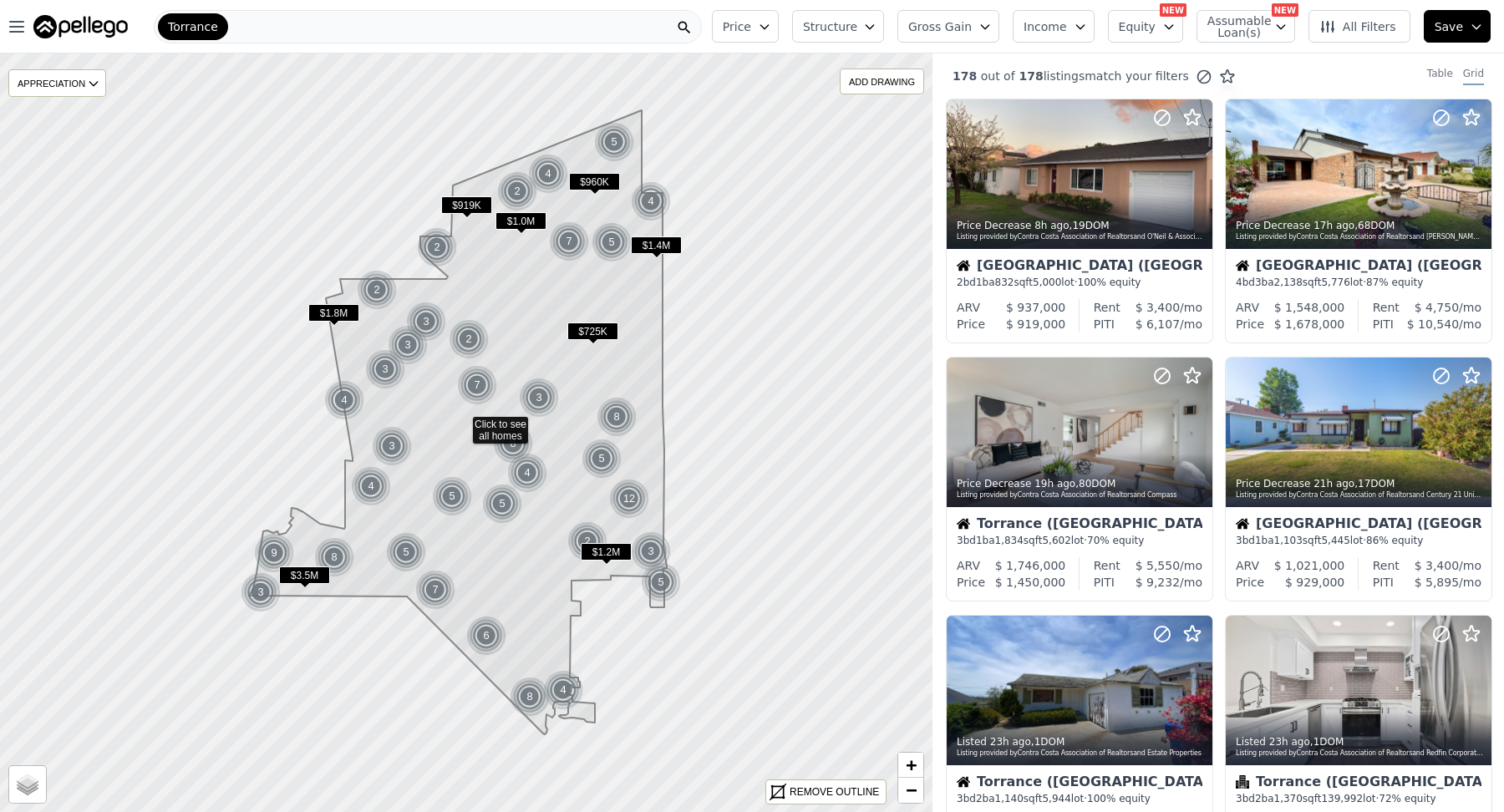
click at [908, 34] on span "Gross Gain" at bounding box center [939, 27] width 64 height 17
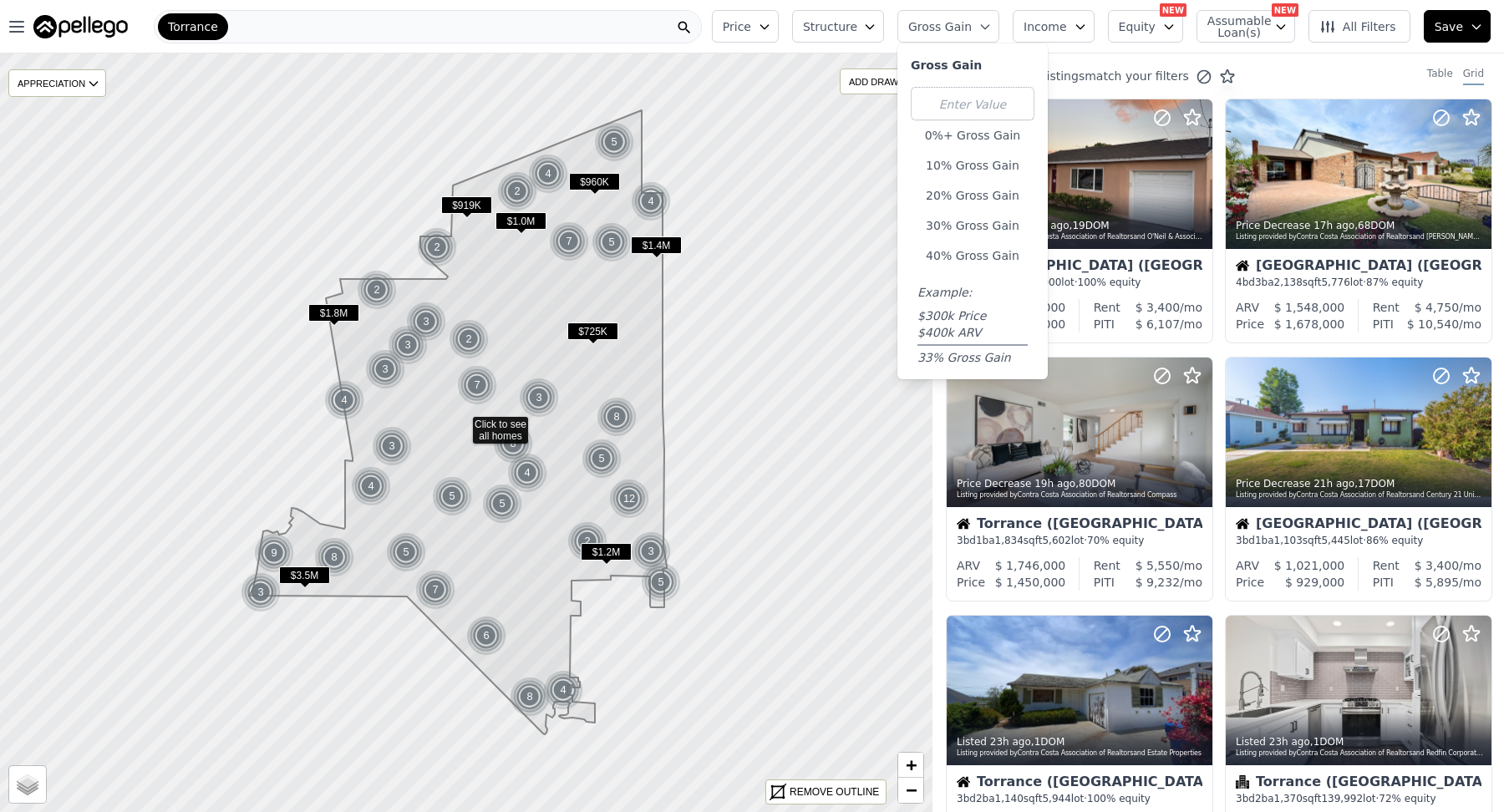
click at [911, 207] on button "20% Gross Gain" at bounding box center [973, 195] width 123 height 23
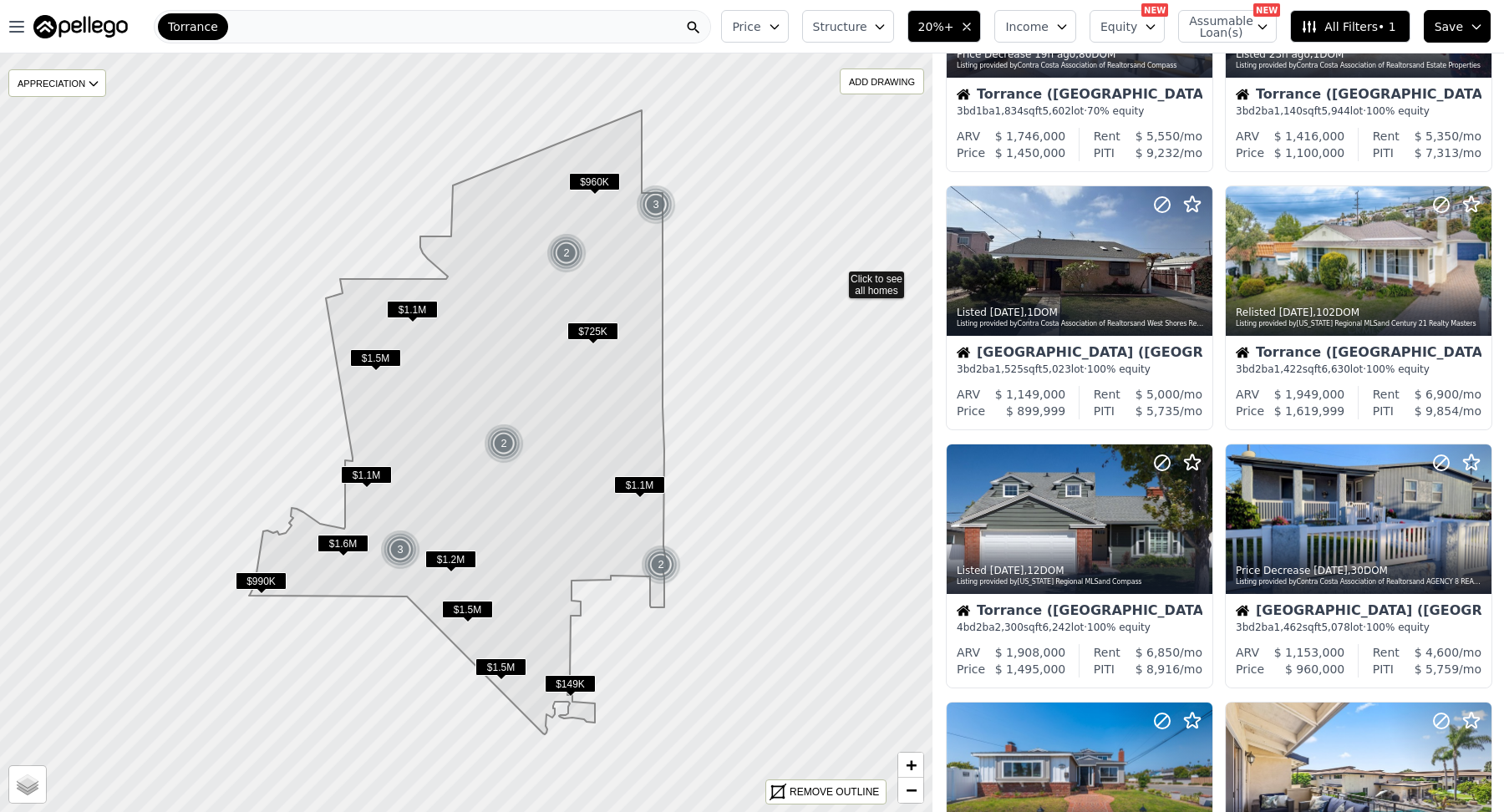
scroll to position [168, 0]
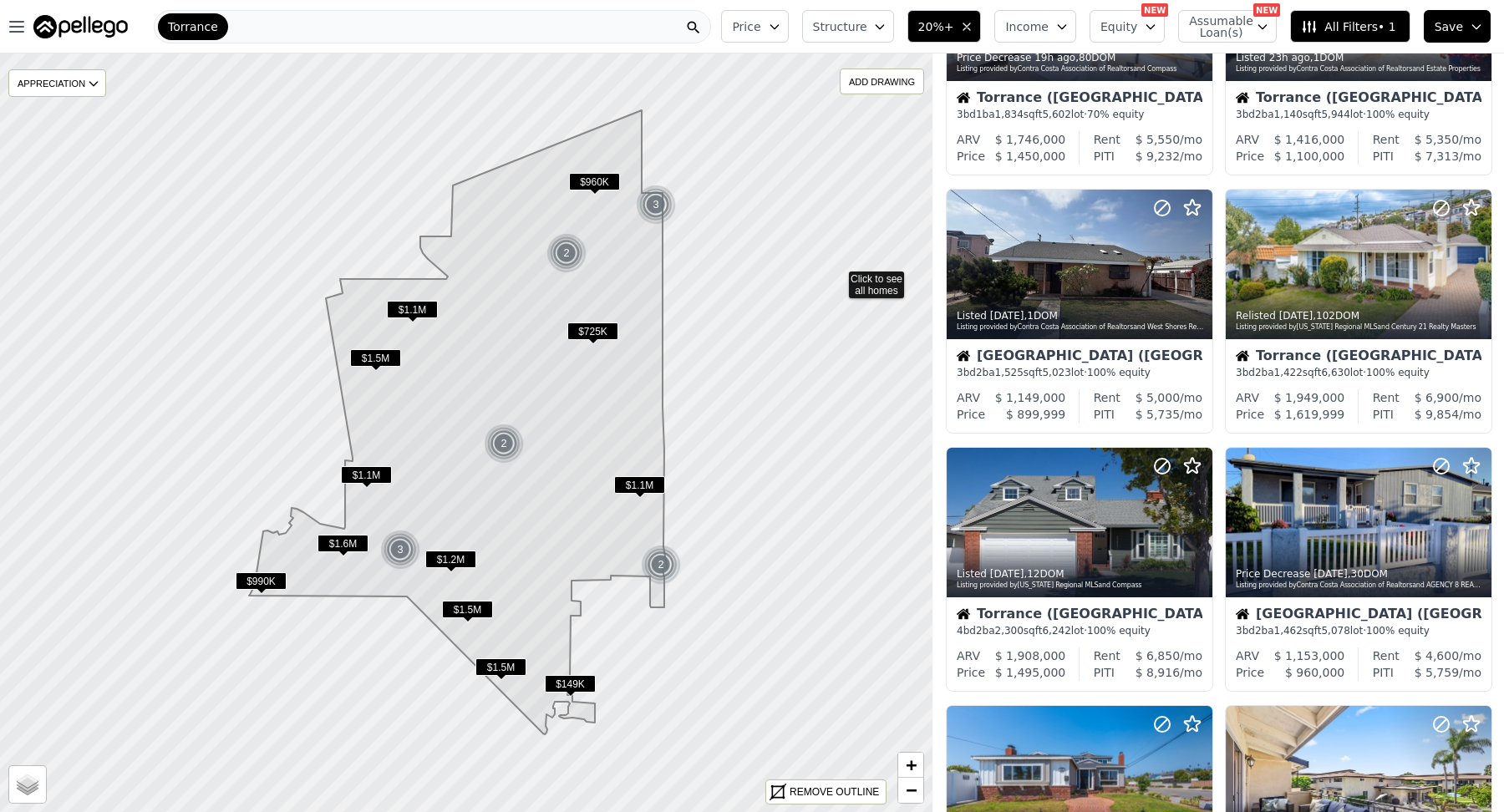
click at [721, 30] on button "Price" at bounding box center [754, 26] width 67 height 32
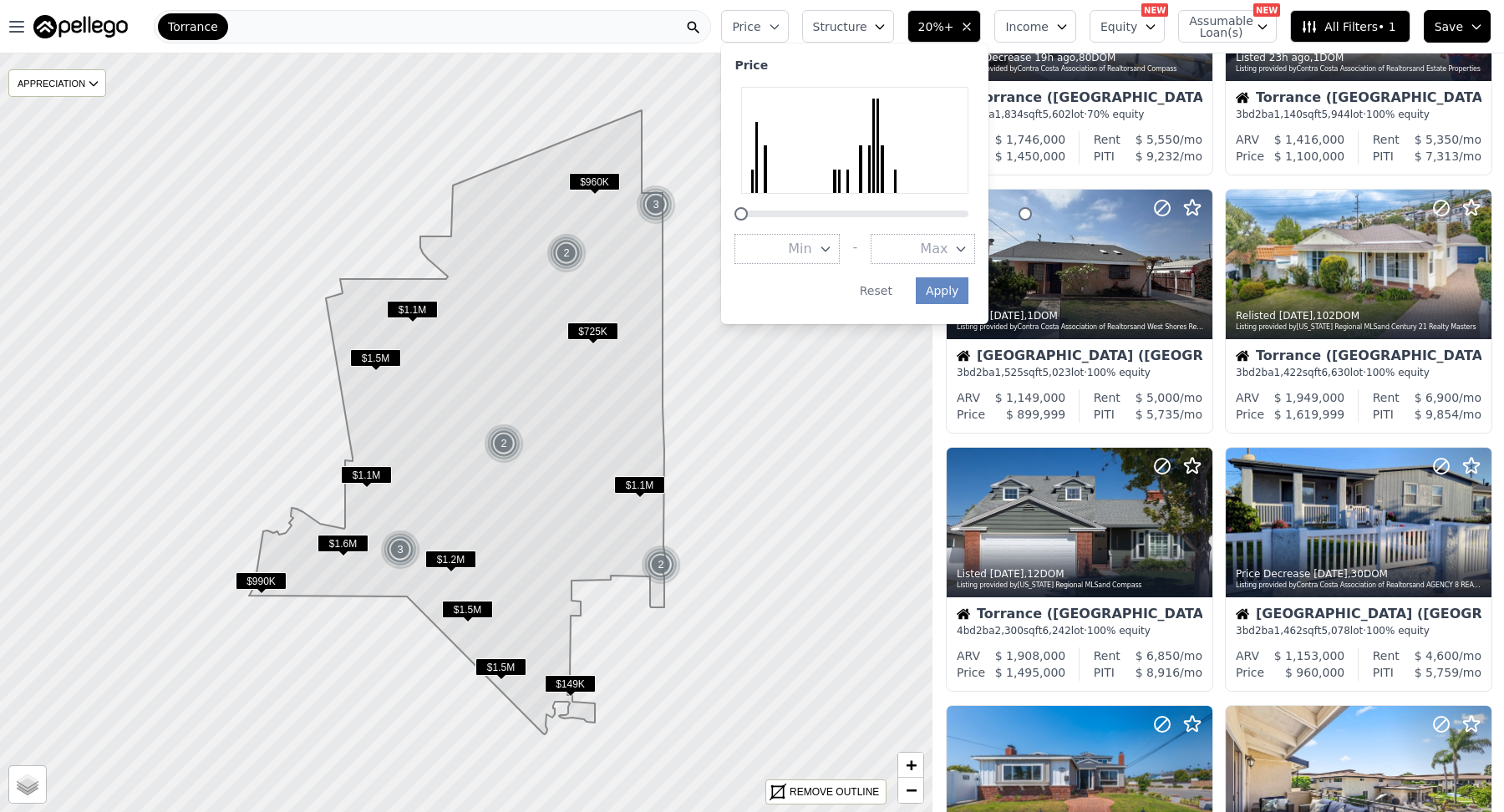
click at [813, 35] on span "Structure" at bounding box center [840, 27] width 53 height 17
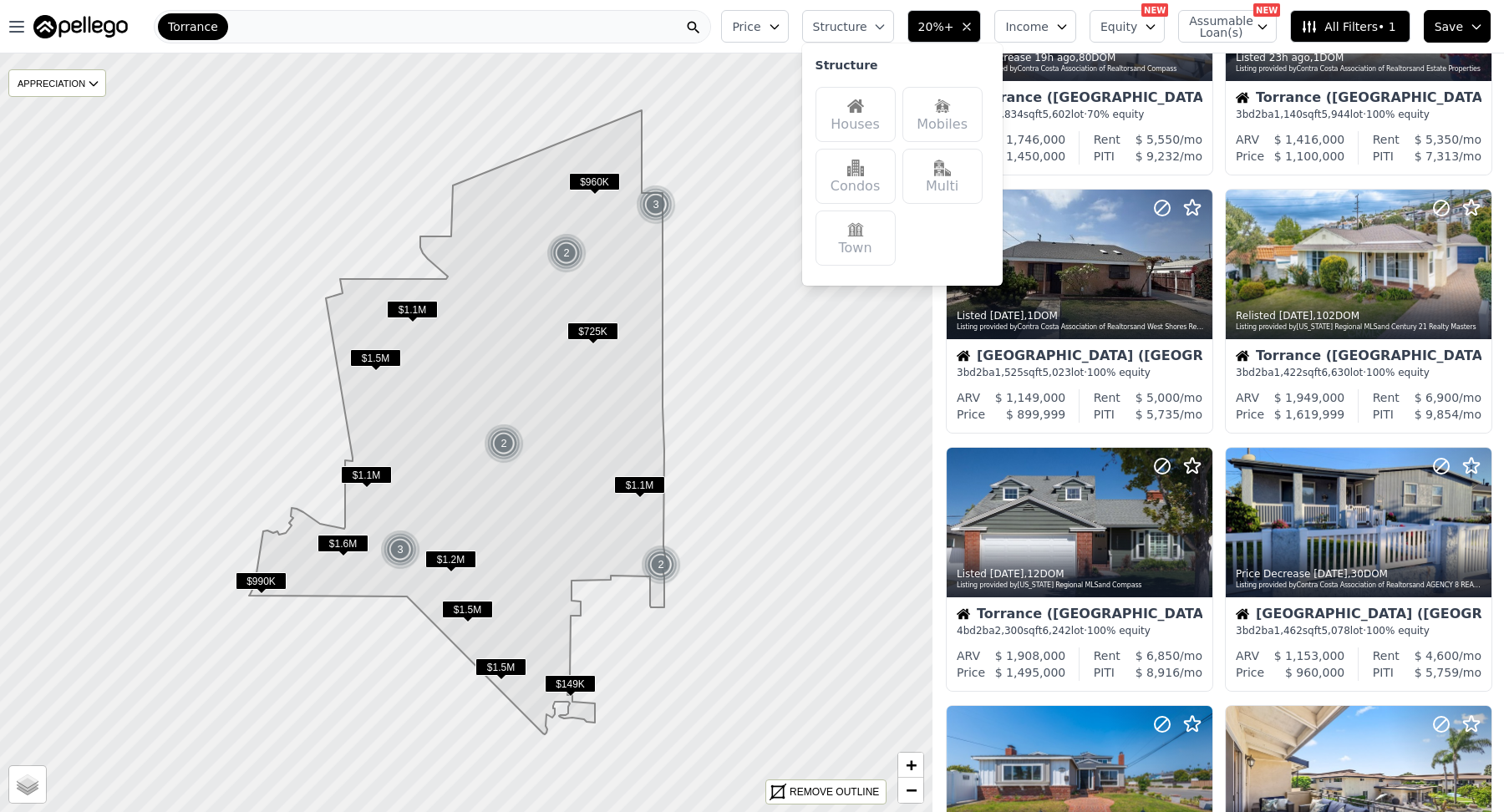
click at [816, 142] on div "Houses" at bounding box center [856, 114] width 80 height 55
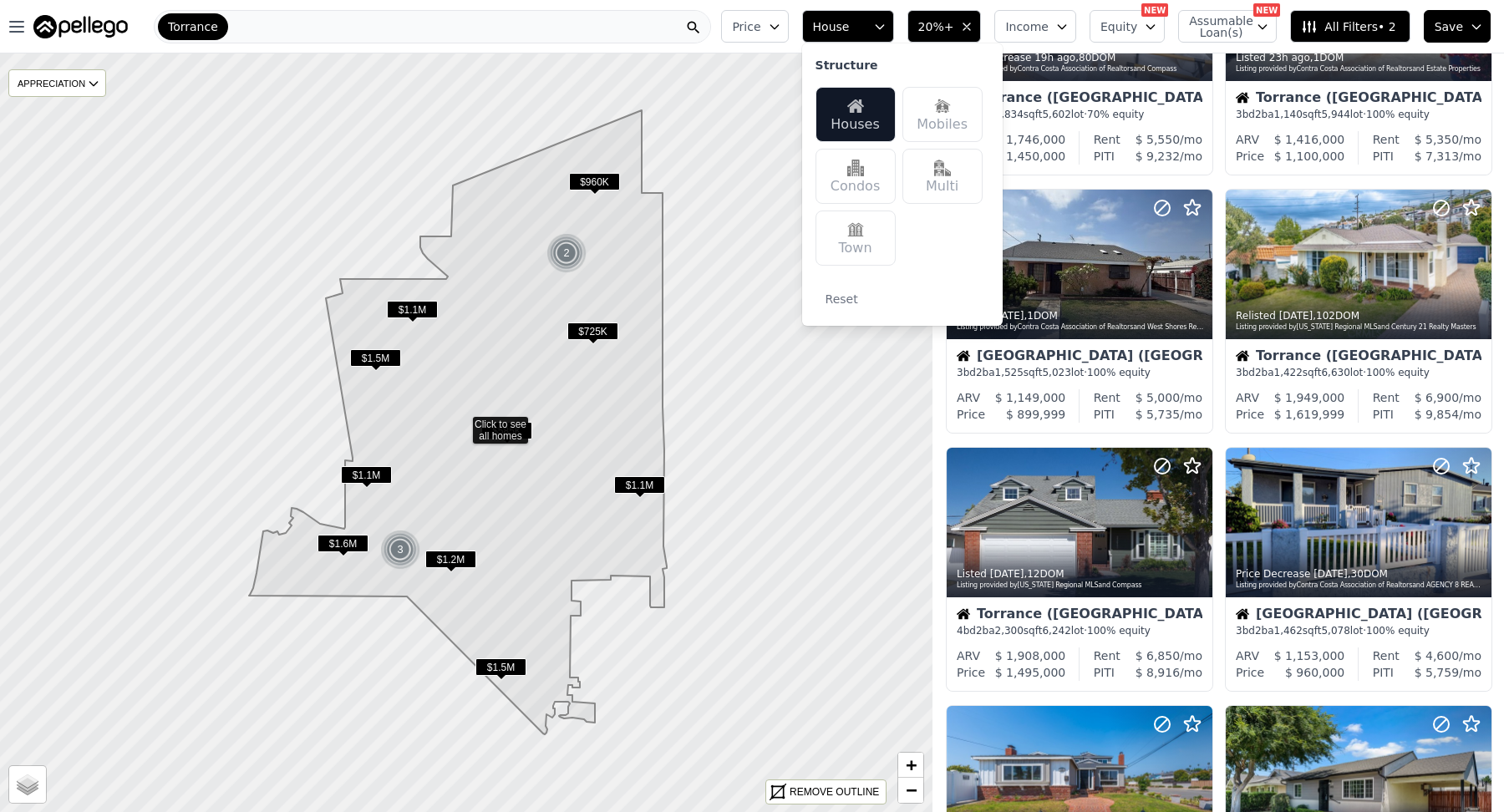
scroll to position [164, 0]
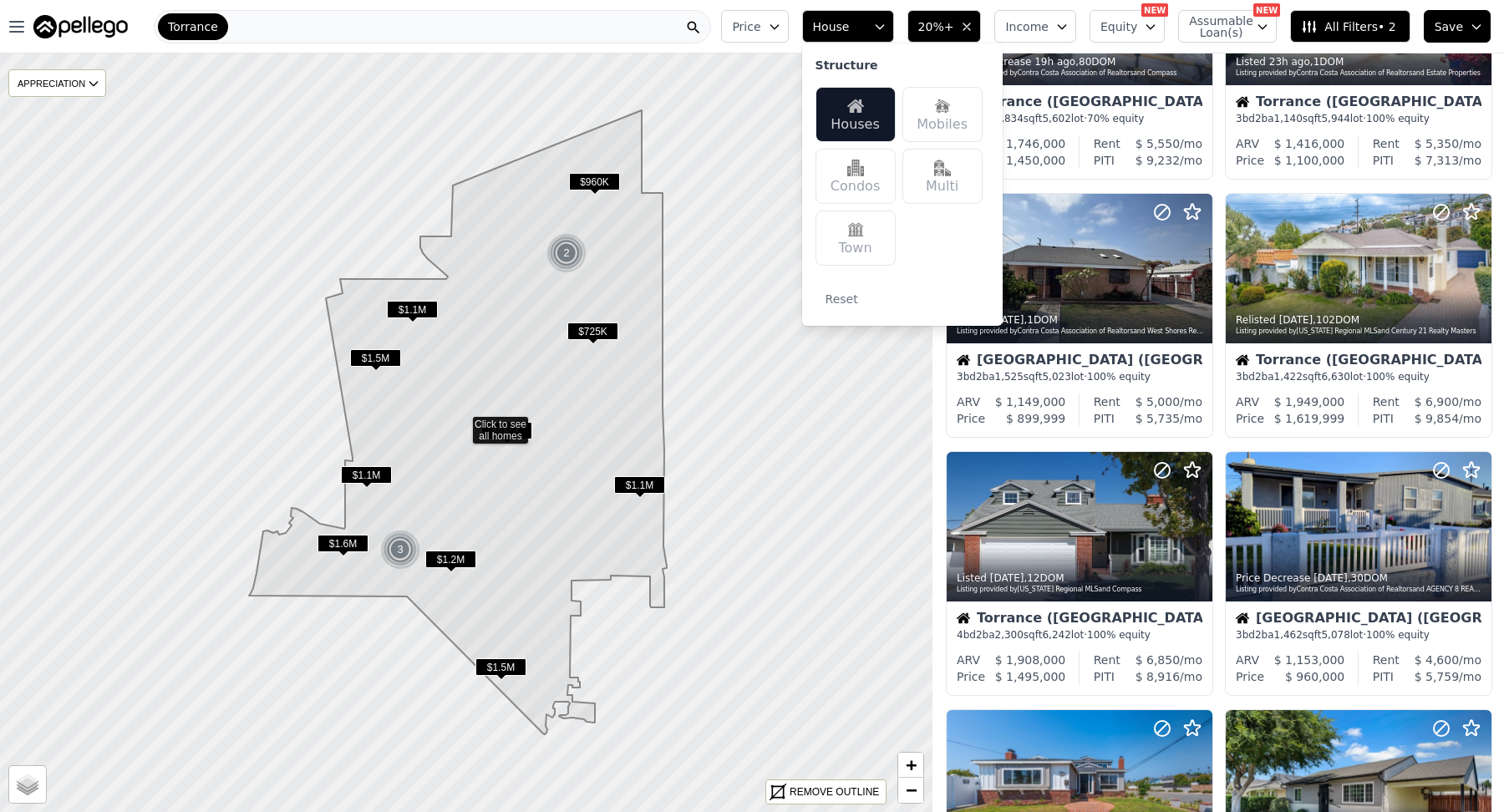
click at [721, 33] on button "Price" at bounding box center [754, 26] width 67 height 32
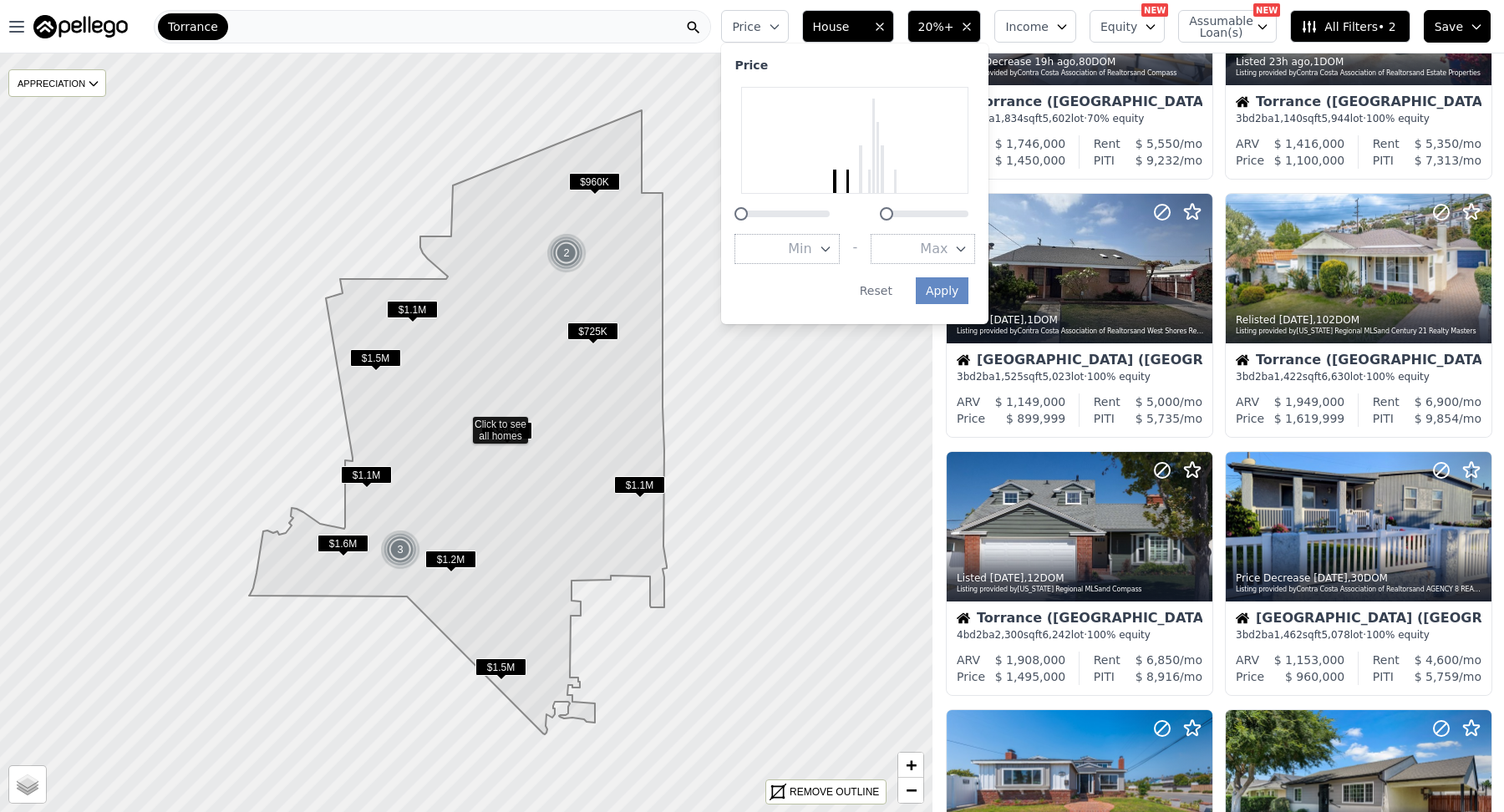
drag, startPoint x: 0, startPoint y: 0, endPoint x: 726, endPoint y: 265, distance: 772.9
click at [880, 221] on div at bounding box center [886, 214] width 14 height 14
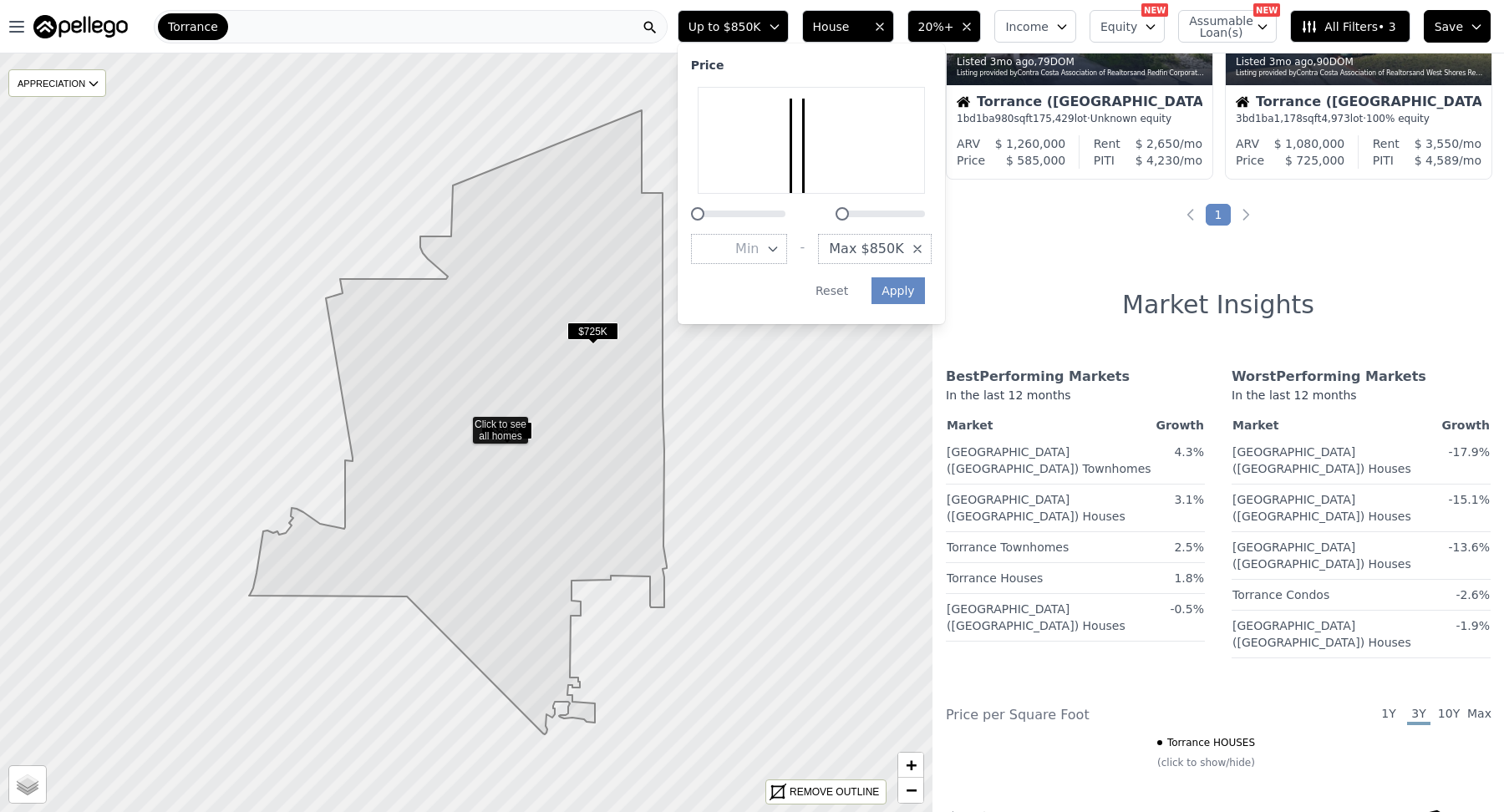
drag, startPoint x: 726, startPoint y: 265, endPoint x: 675, endPoint y: 263, distance: 51.0
click at [691, 203] on div at bounding box center [810, 203] width 240 height 0
drag, startPoint x: 675, startPoint y: 263, endPoint x: 643, endPoint y: 274, distance: 33.8
click at [691, 221] on div at bounding box center [810, 153] width 240 height 133
click at [857, 304] on button "Apply" at bounding box center [884, 290] width 53 height 27
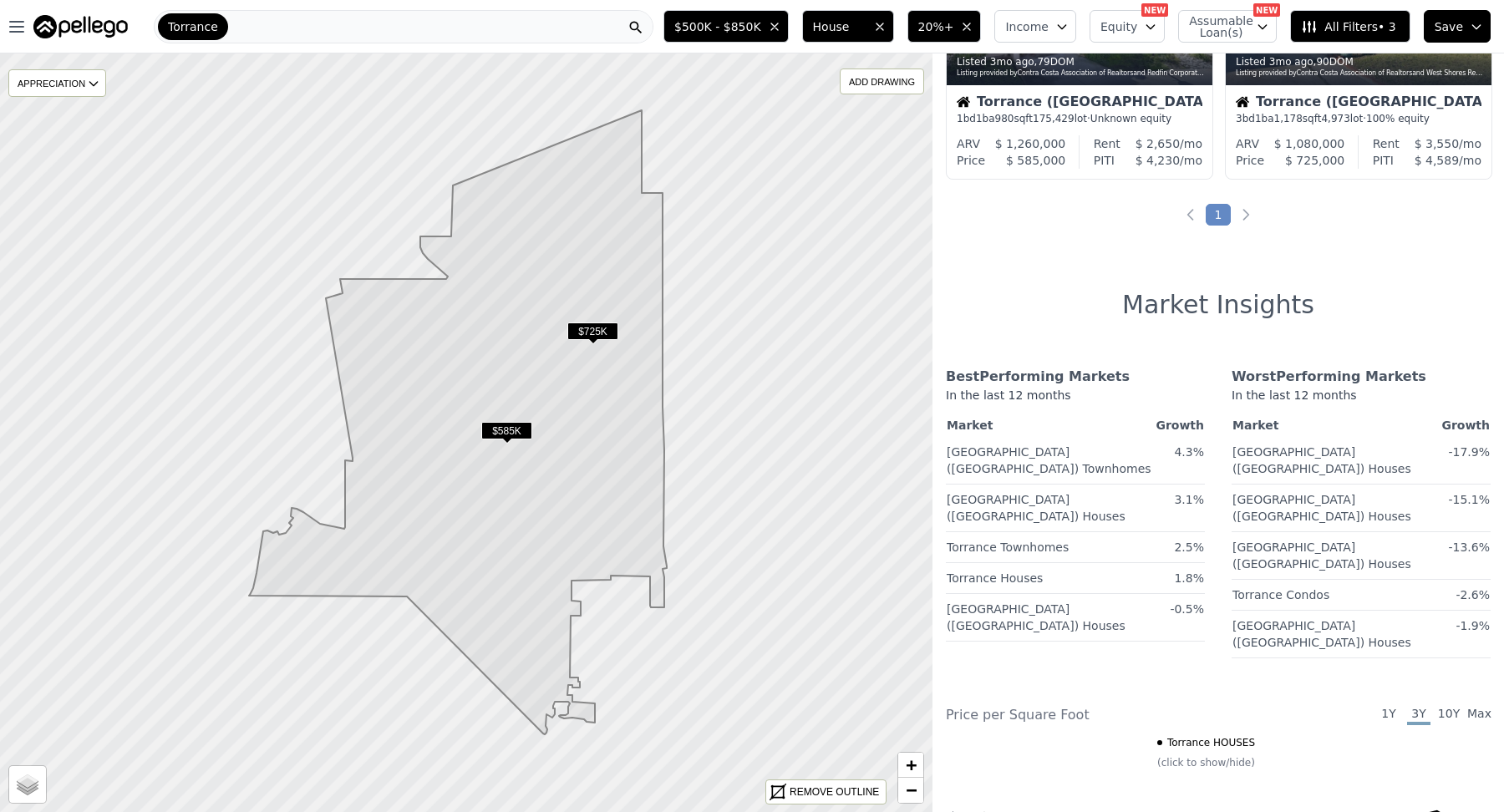
click at [589, 340] on span "$725K" at bounding box center [592, 331] width 51 height 17
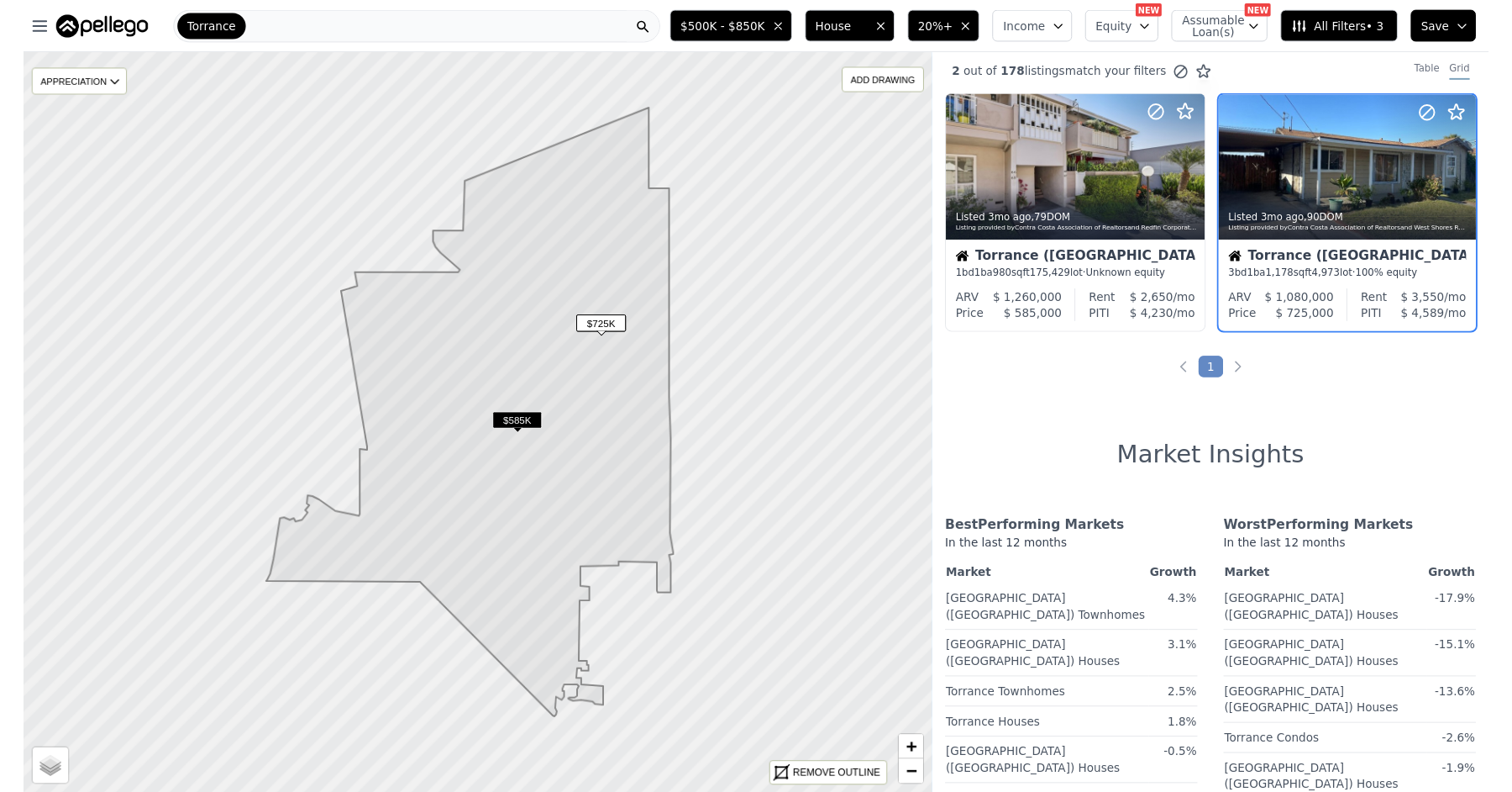
scroll to position [5, 59]
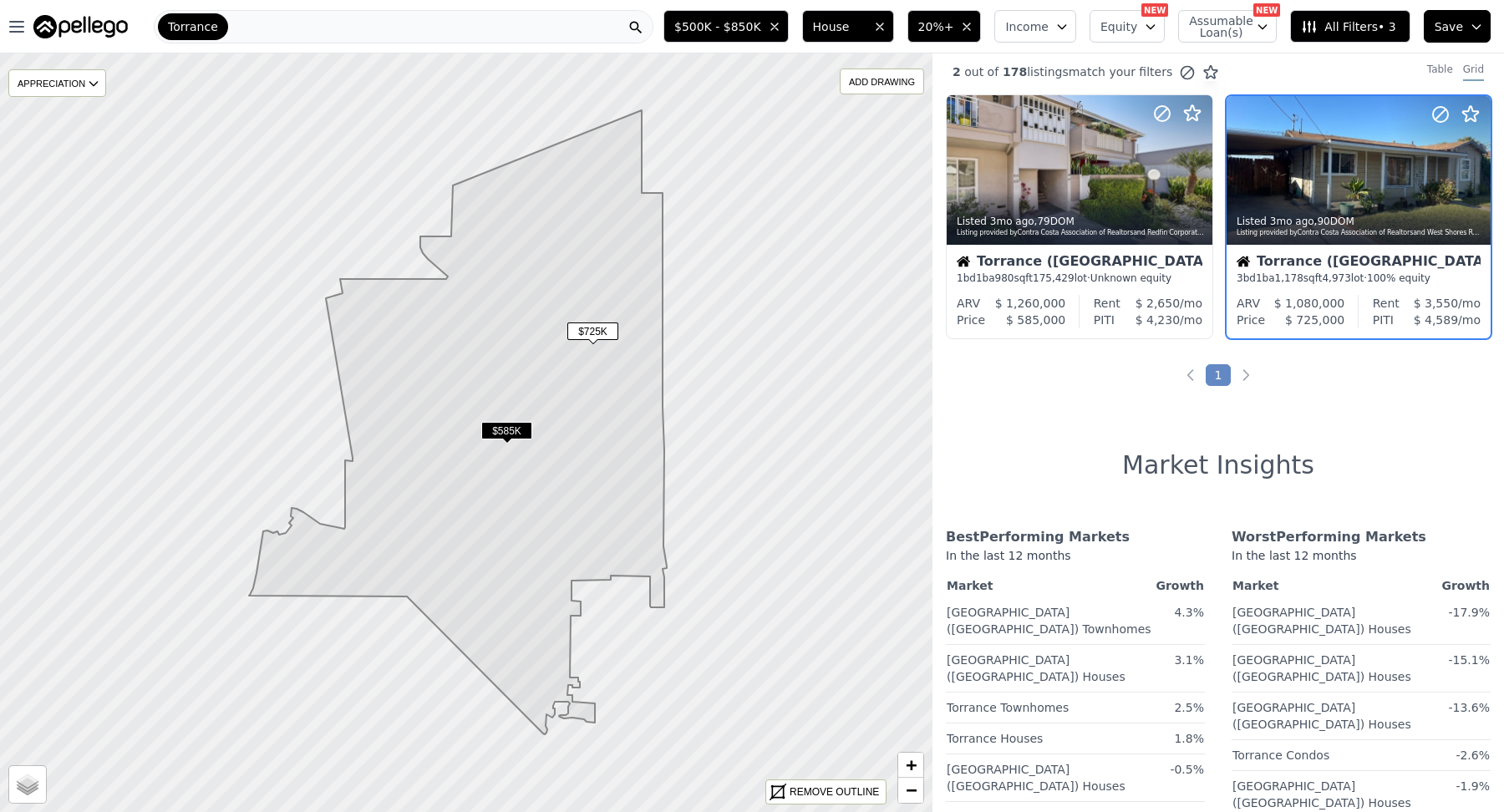
click at [1279, 228] on div "Listed 3mo ago , 90 DOM" at bounding box center [1359, 221] width 246 height 14
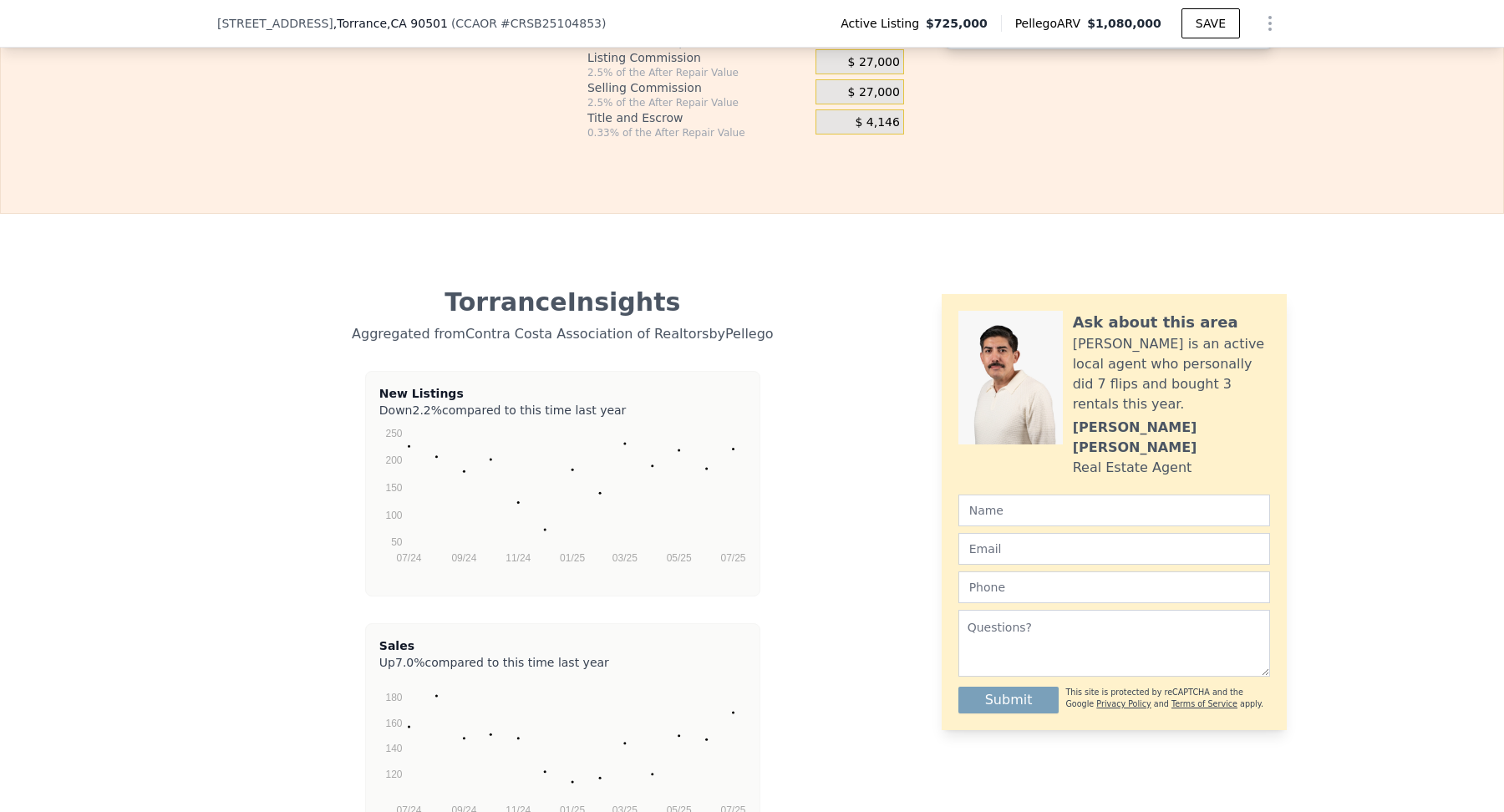
scroll to position [3108, 0]
drag, startPoint x: 1316, startPoint y: 253, endPoint x: 1393, endPoint y: 266, distance: 78.1
type input "4"
type input "$ 255,863"
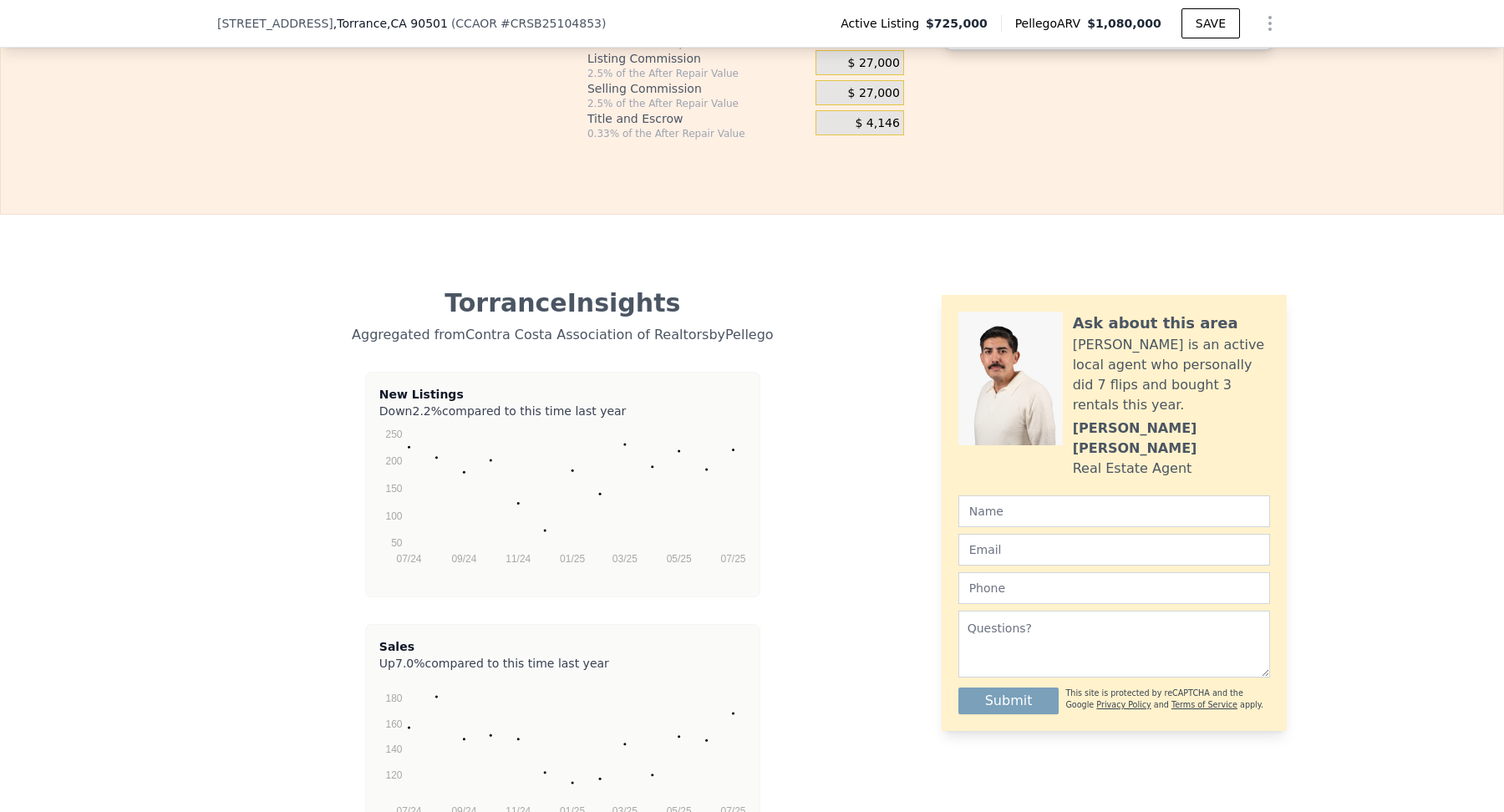
type input "4"
drag, startPoint x: 402, startPoint y: 281, endPoint x: 515, endPoint y: 281, distance: 113.0
drag, startPoint x: 464, startPoint y: 288, endPoint x: 418, endPoint y: 285, distance: 46.1
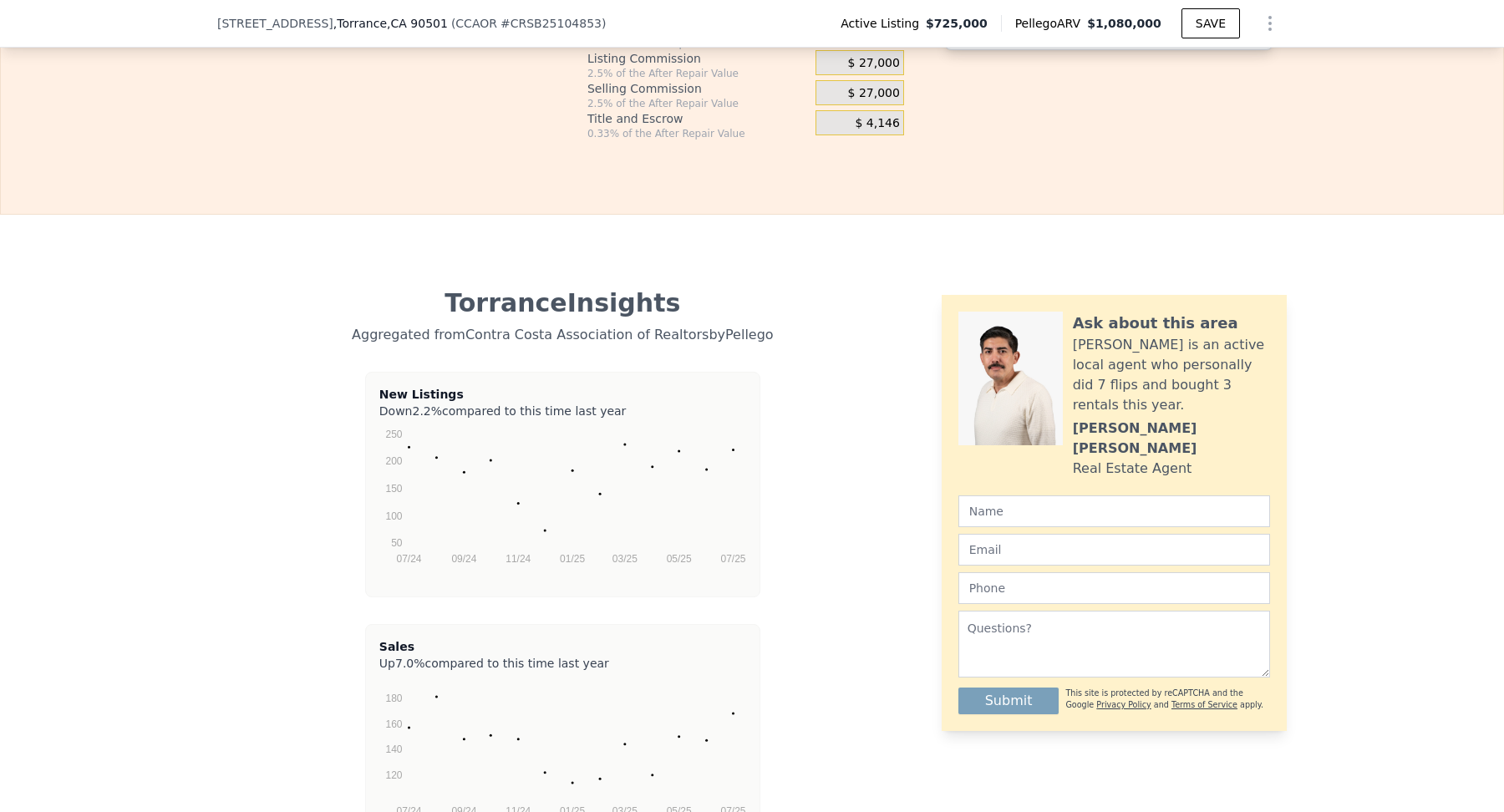
type input "10 %"
type input "$ 251,513"
type input "10 %"
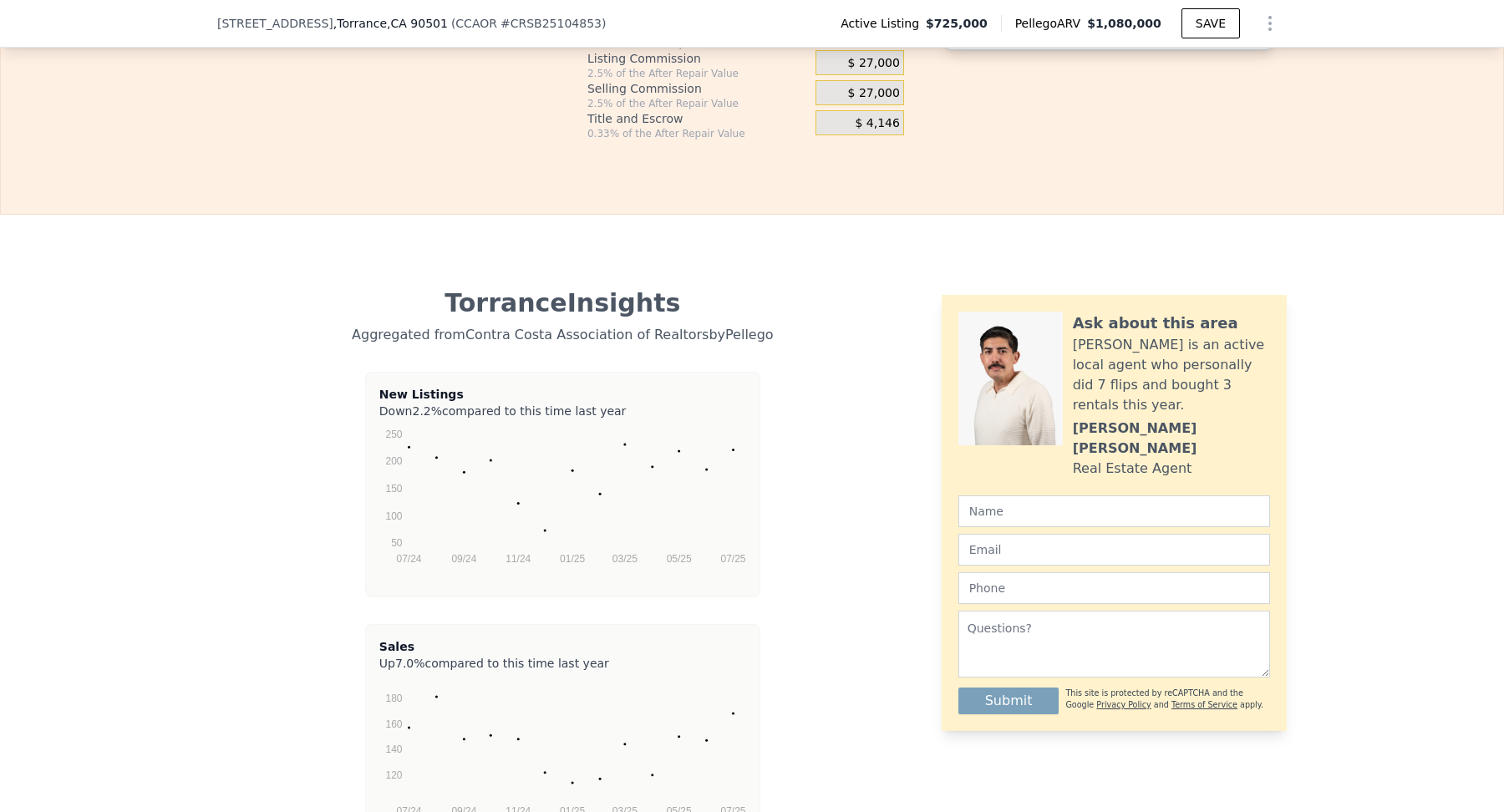
drag, startPoint x: 466, startPoint y: 484, endPoint x: 419, endPoint y: 476, distance: 47.7
type input "10 %"
drag, startPoint x: 424, startPoint y: 590, endPoint x: 419, endPoint y: 613, distance: 23.5
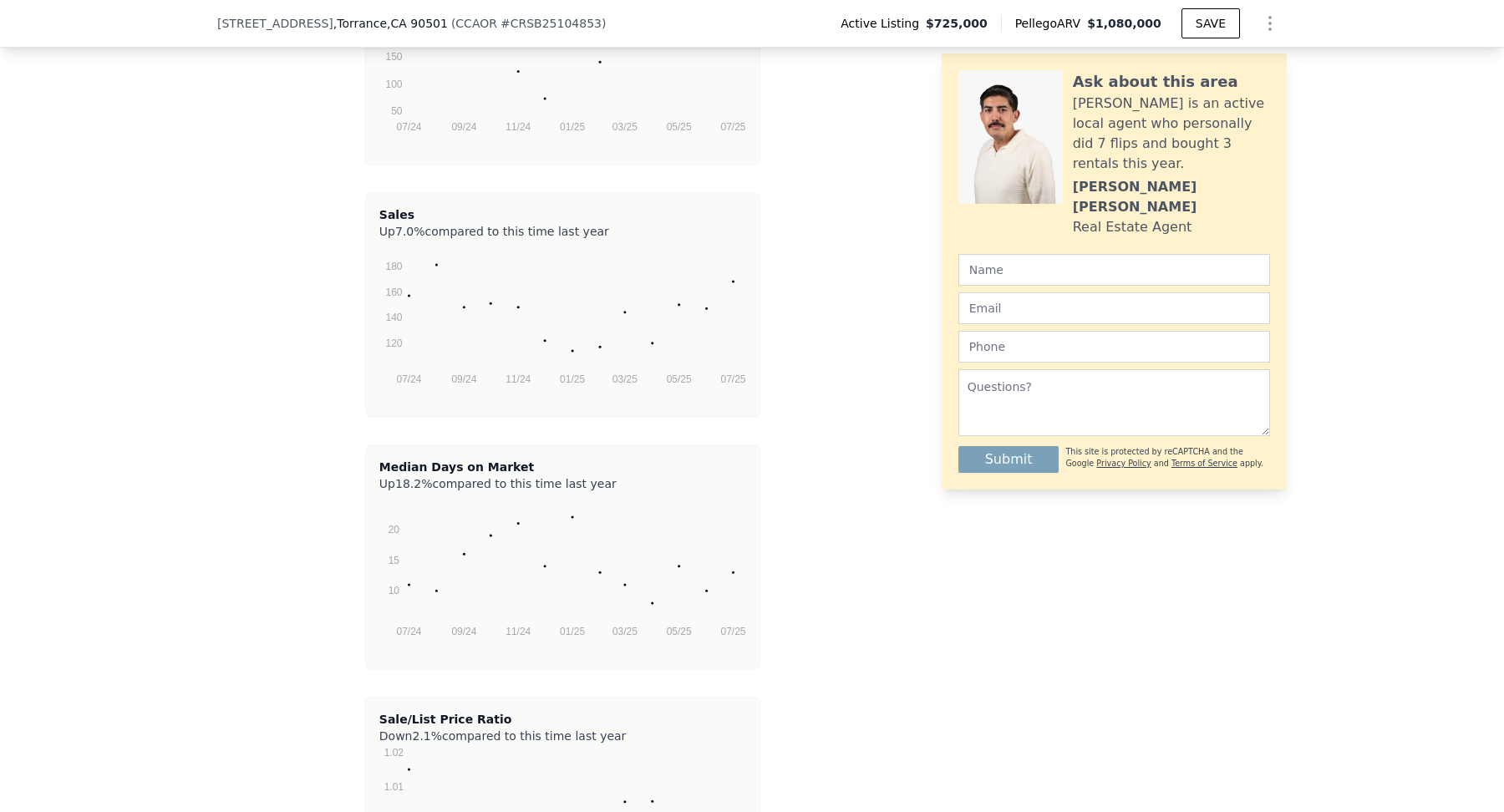
scroll to position [3540, 0]
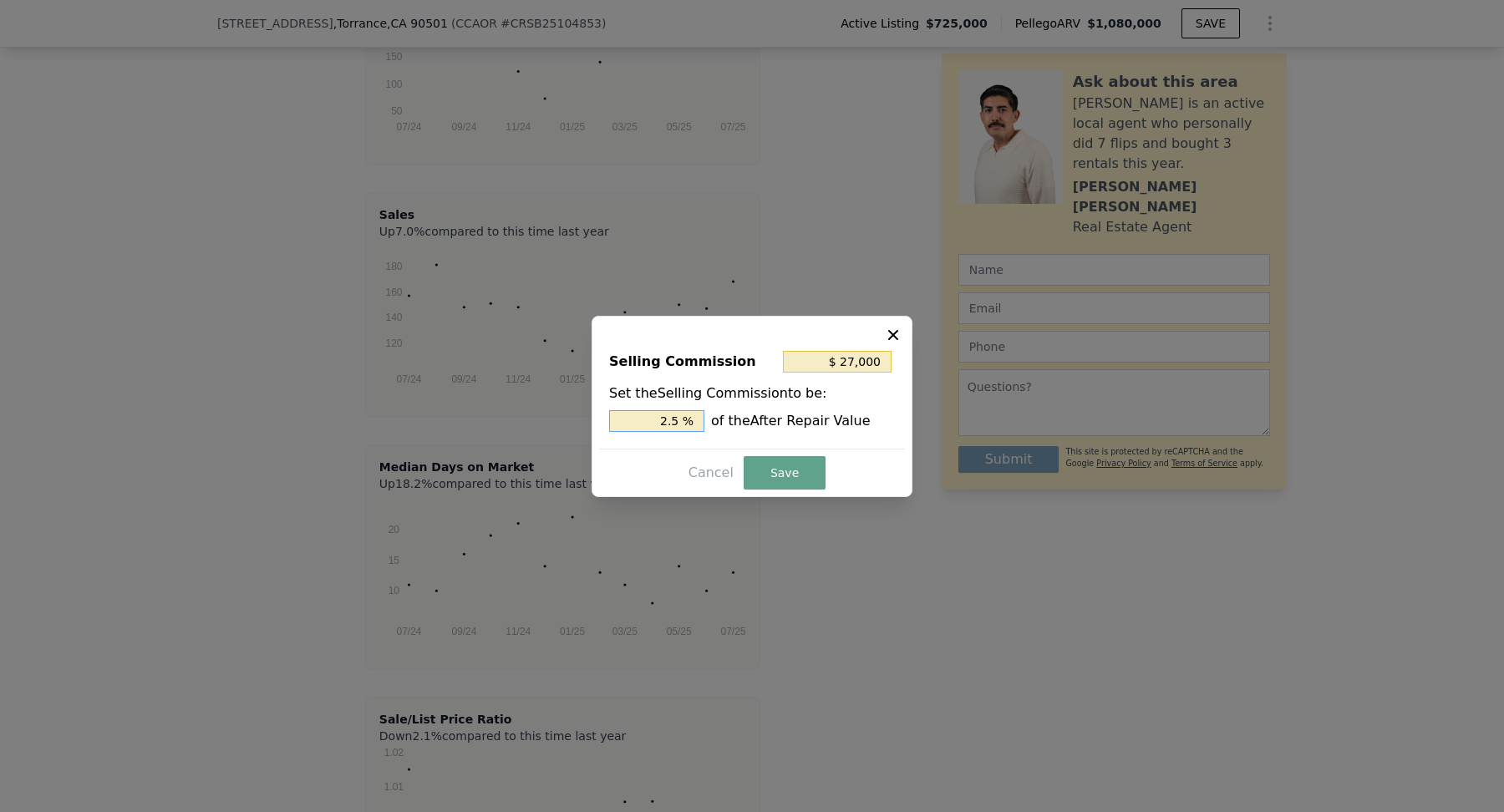
drag, startPoint x: 626, startPoint y: 426, endPoint x: 719, endPoint y: 426, distance: 93.0
click at [718, 426] on div "2.5 % of the After Repair Value" at bounding box center [752, 422] width 286 height 22
type input "$ 0"
type input "0 %"
click at [780, 472] on button "Save" at bounding box center [785, 472] width 82 height 33
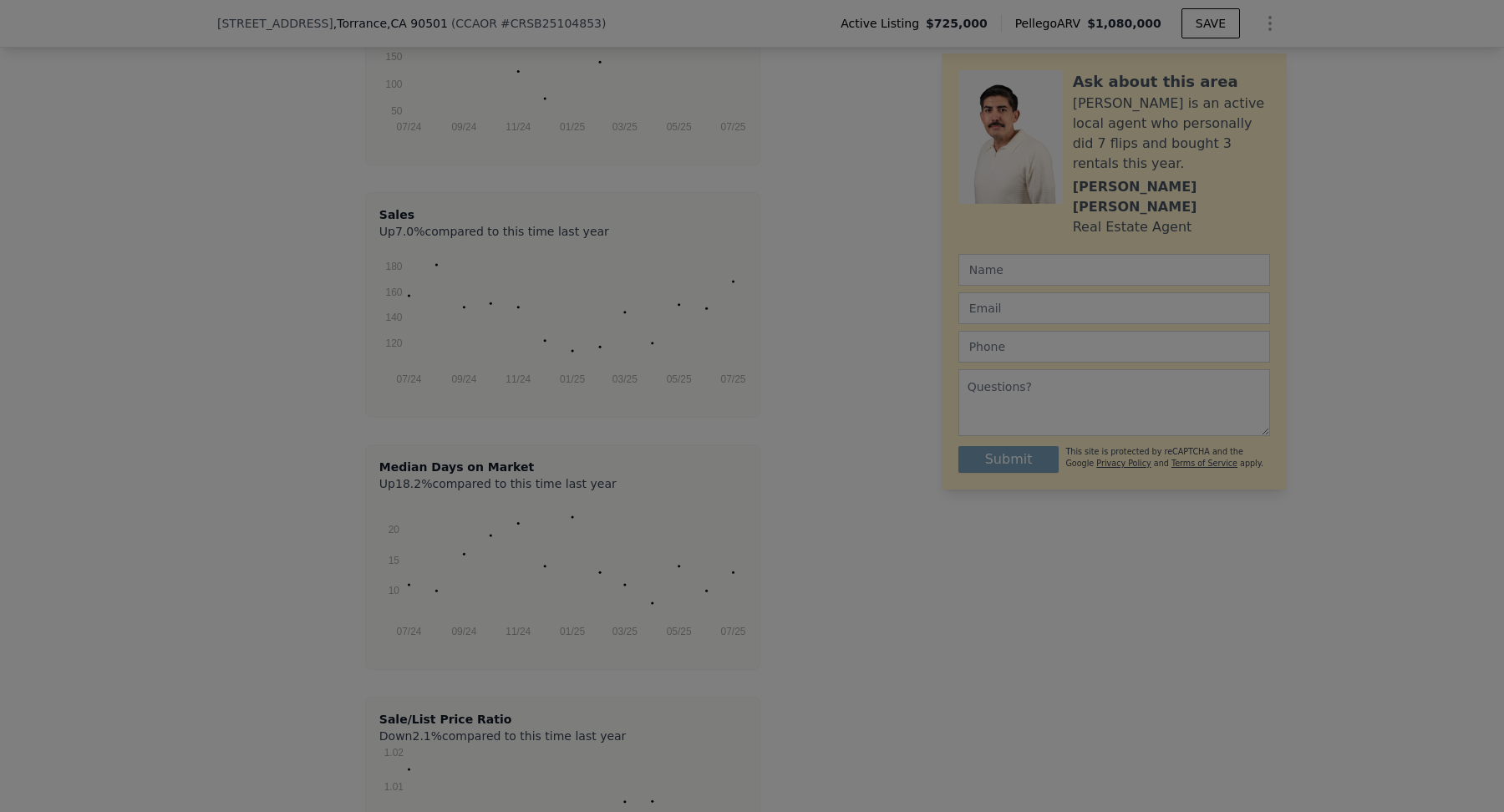
type input "$ 278,513"
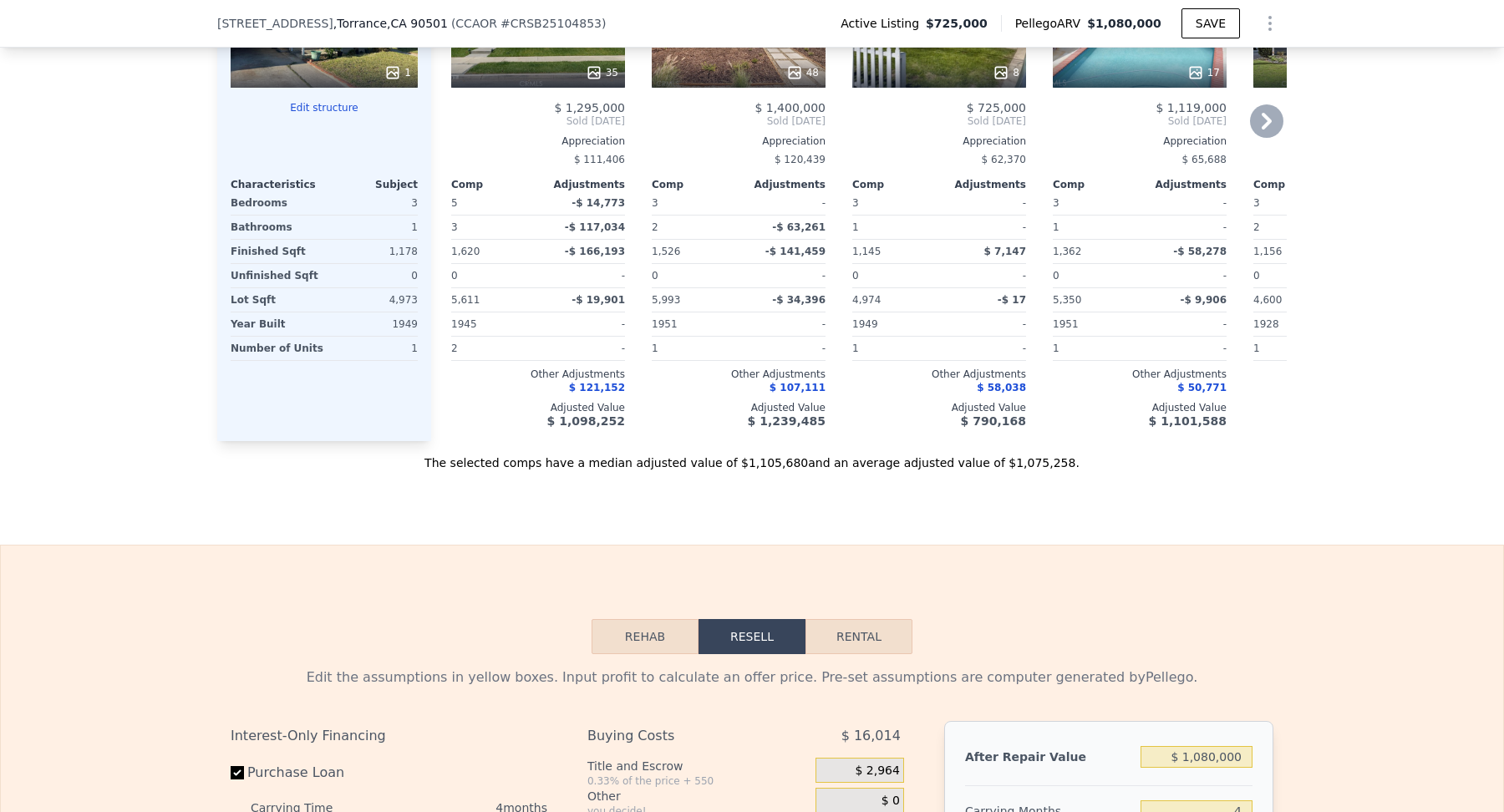
scroll to position [2059, 0]
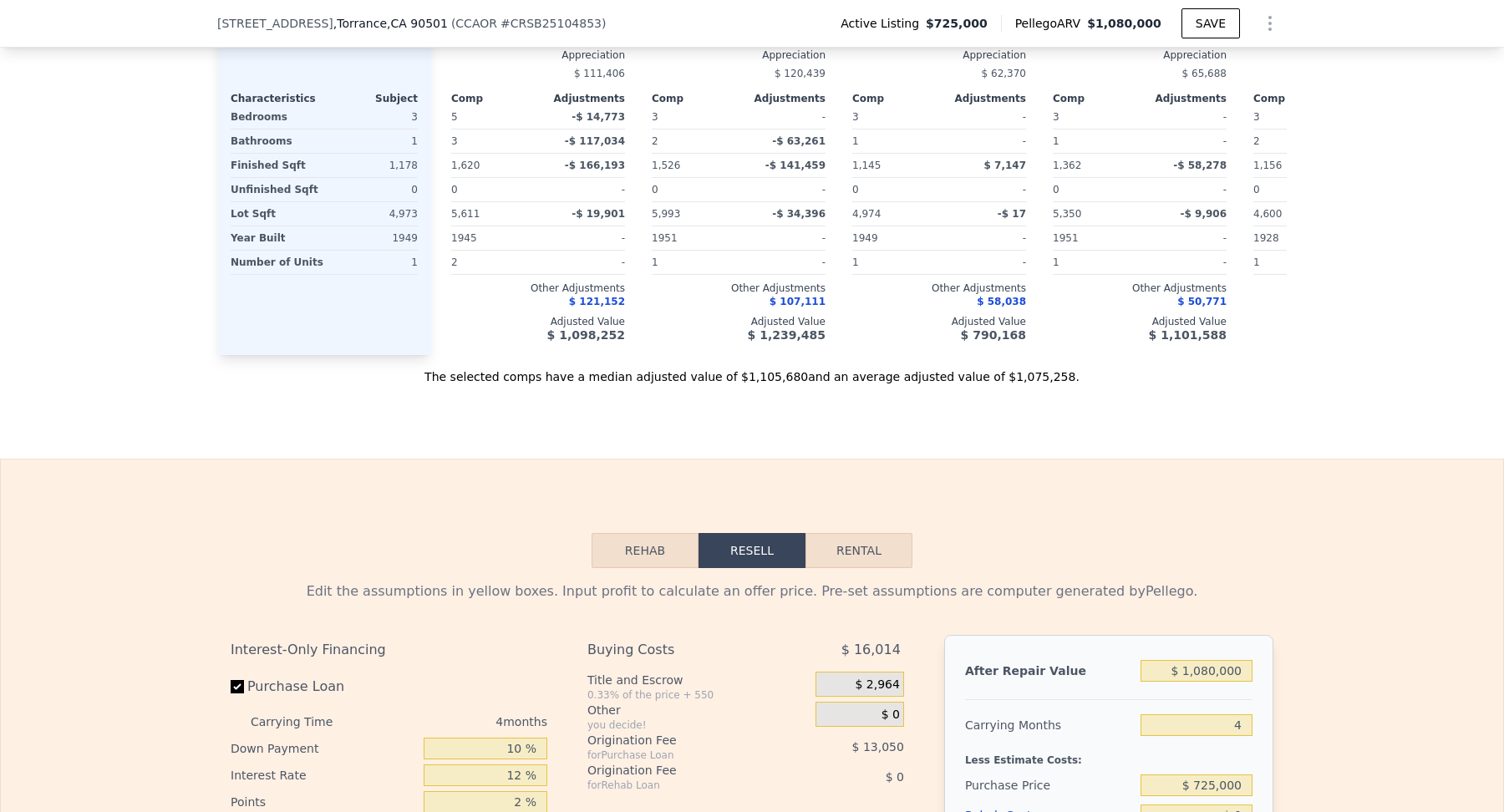
click at [230, 29] on button "Edit structure" at bounding box center [323, 21] width 187 height 14
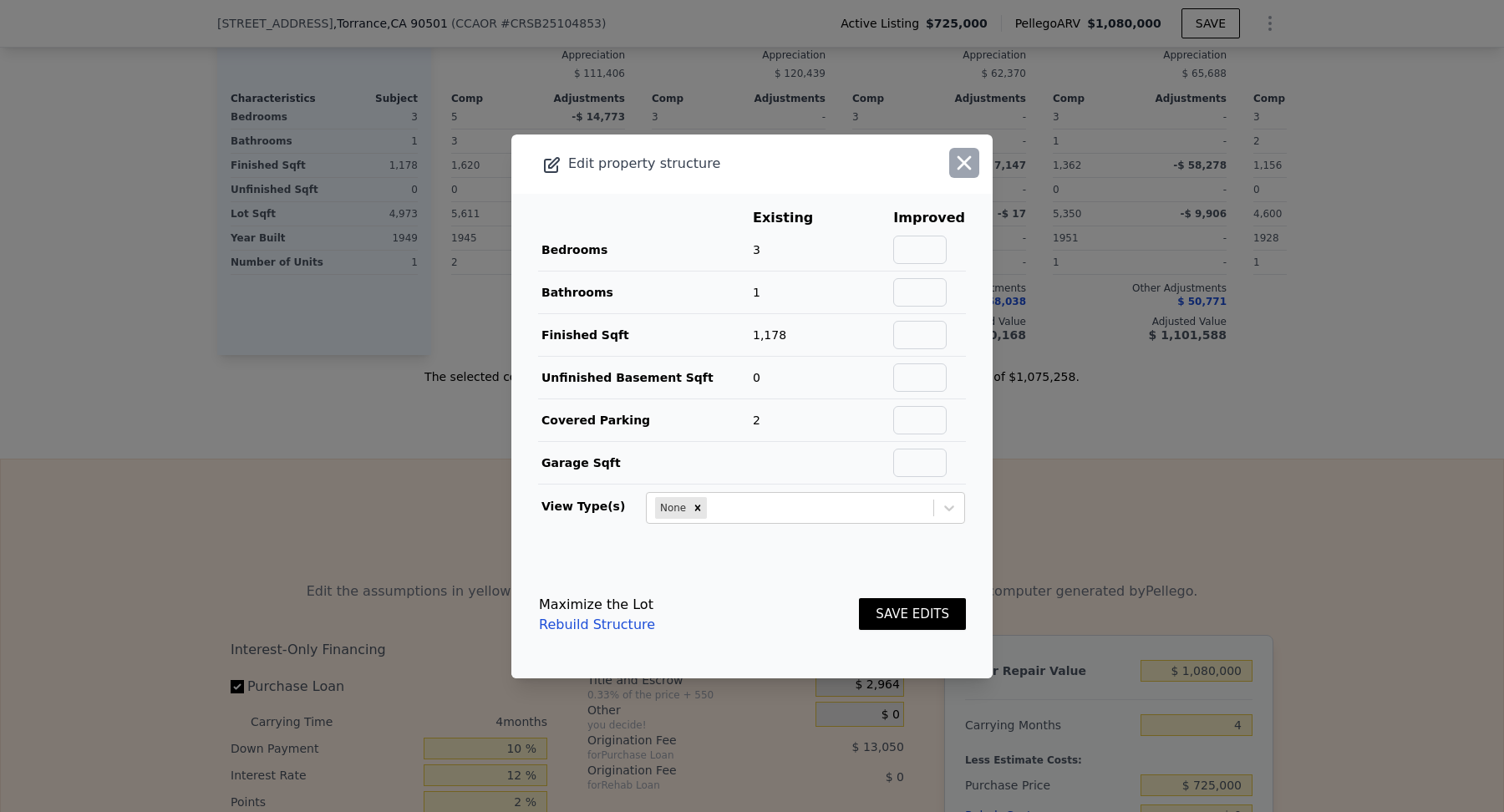
click at [976, 151] on icon "button" at bounding box center [963, 162] width 23 height 23
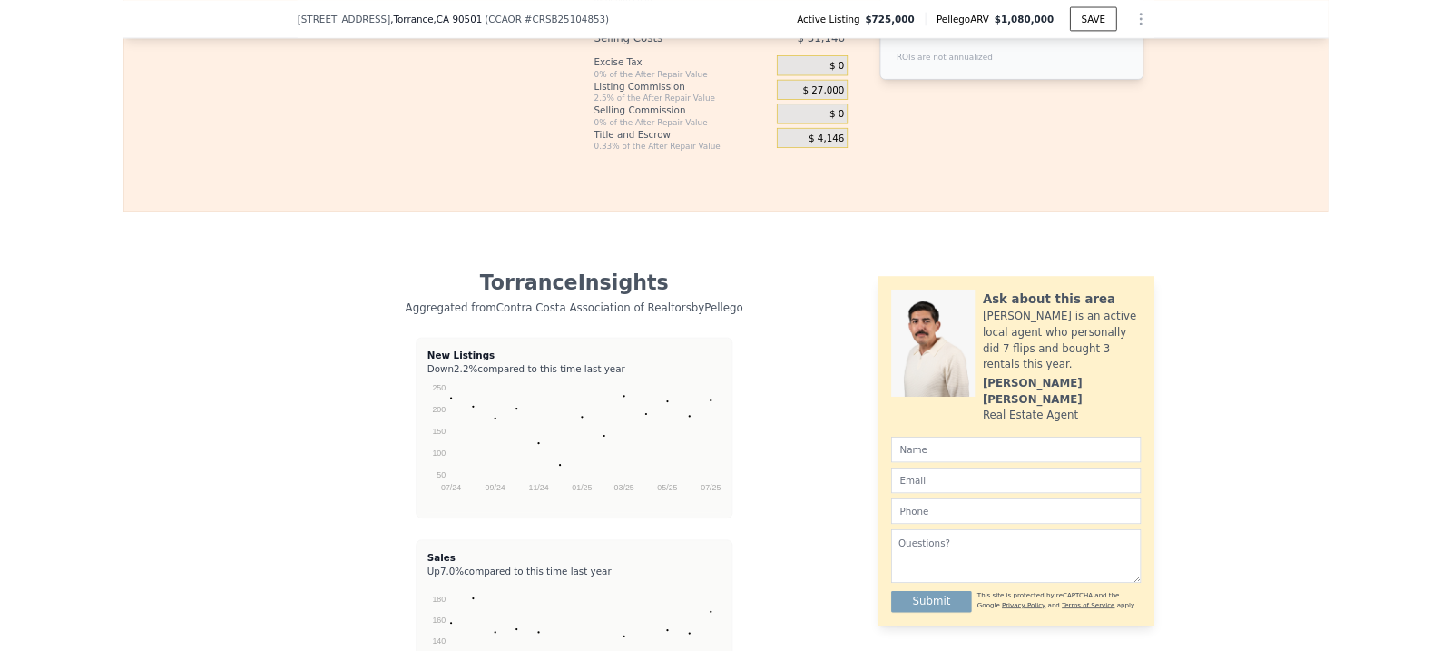
scroll to position [3342, 0]
